Goal: Find specific page/section: Find specific page/section

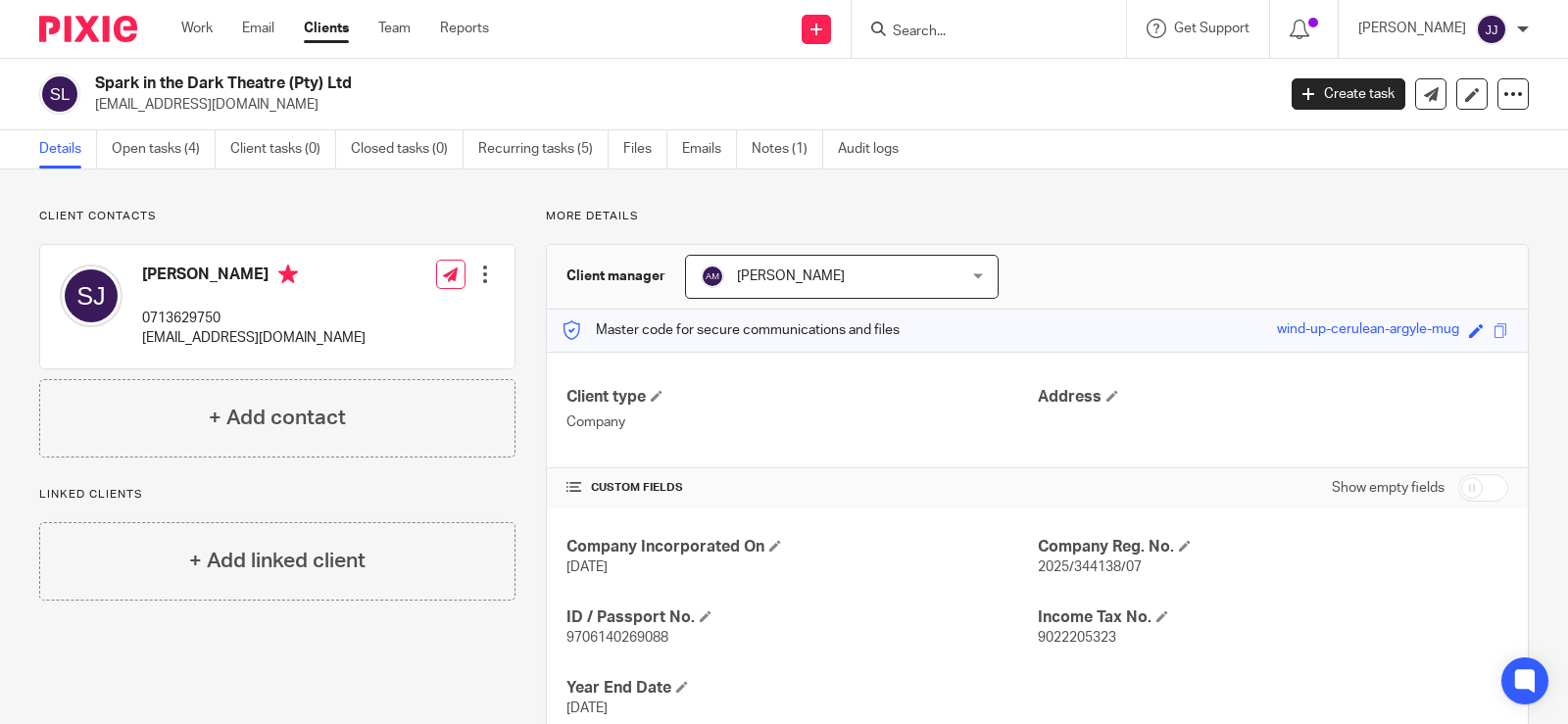
click at [999, 37] on input "Search" at bounding box center [979, 33] width 176 height 18
click at [968, 38] on input "Search" at bounding box center [979, 33] width 176 height 18
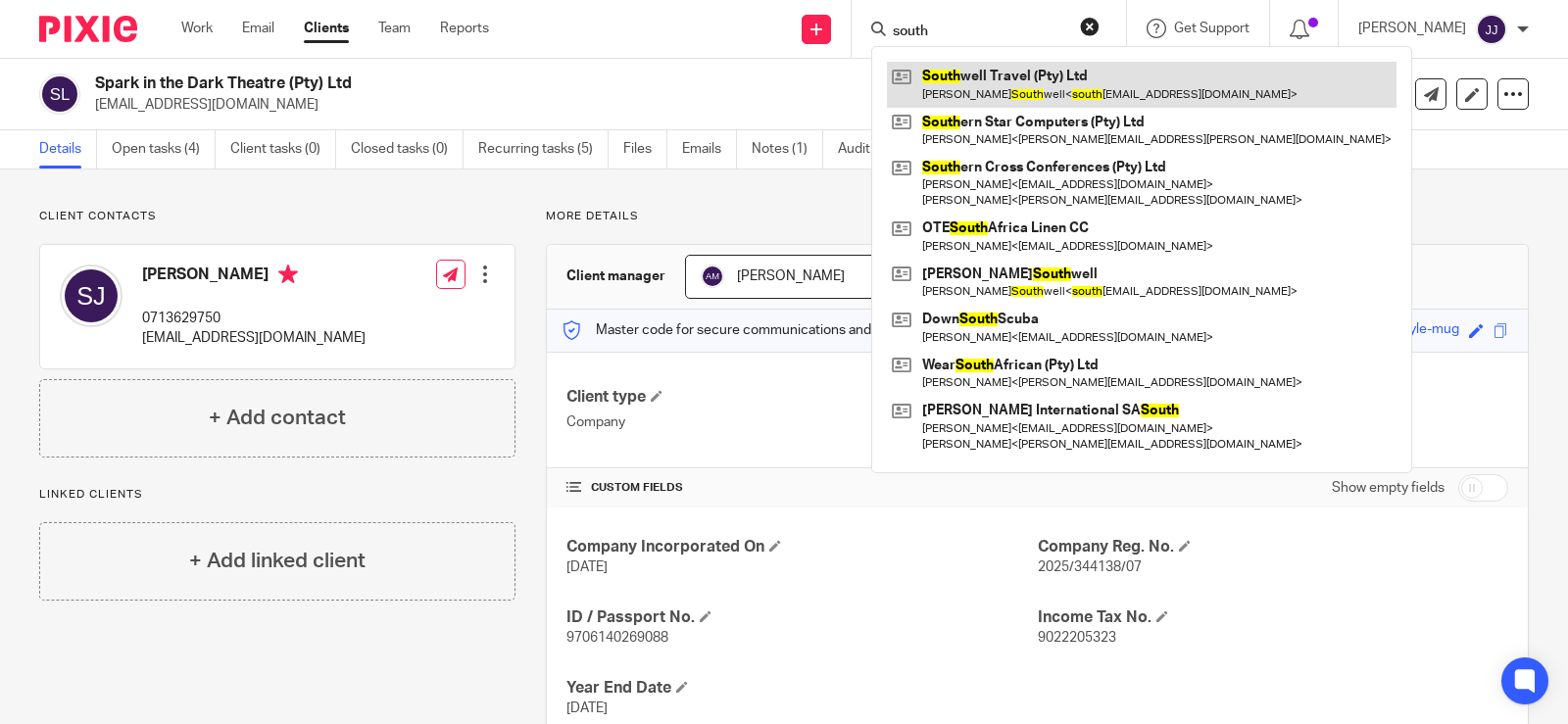
type input "south"
click at [984, 86] on link at bounding box center [1141, 84] width 509 height 45
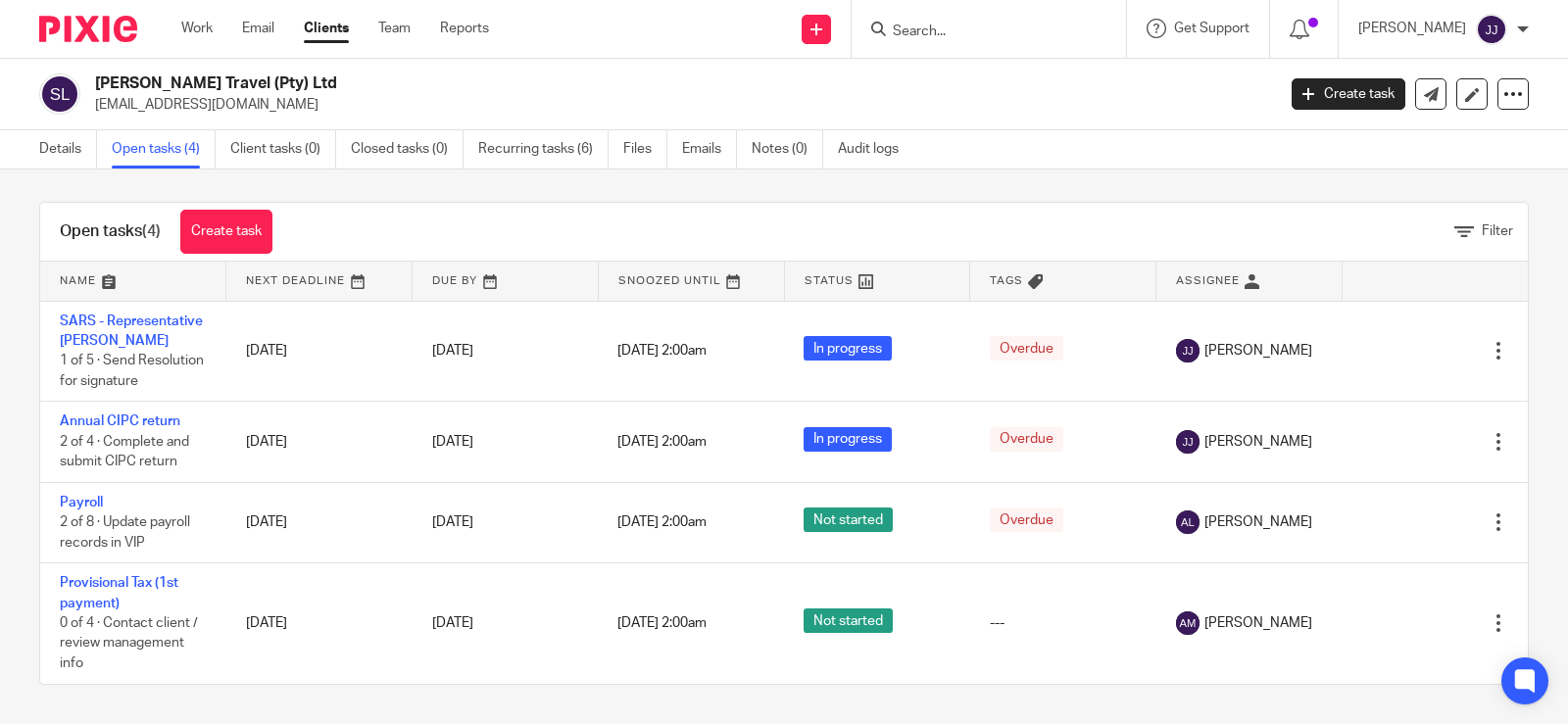
scroll to position [27, 0]
